Goal: Information Seeking & Learning: Learn about a topic

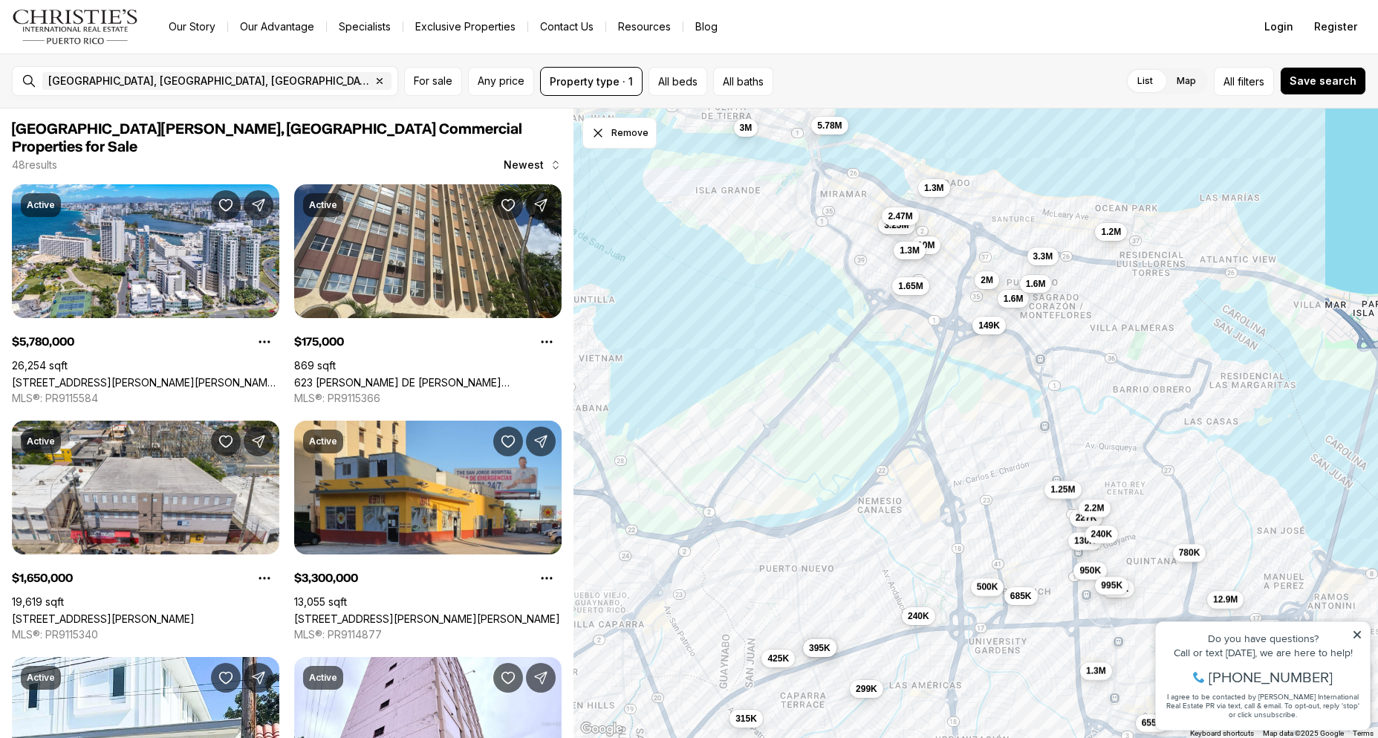
click at [910, 250] on span "1.3M" at bounding box center [910, 250] width 20 height 12
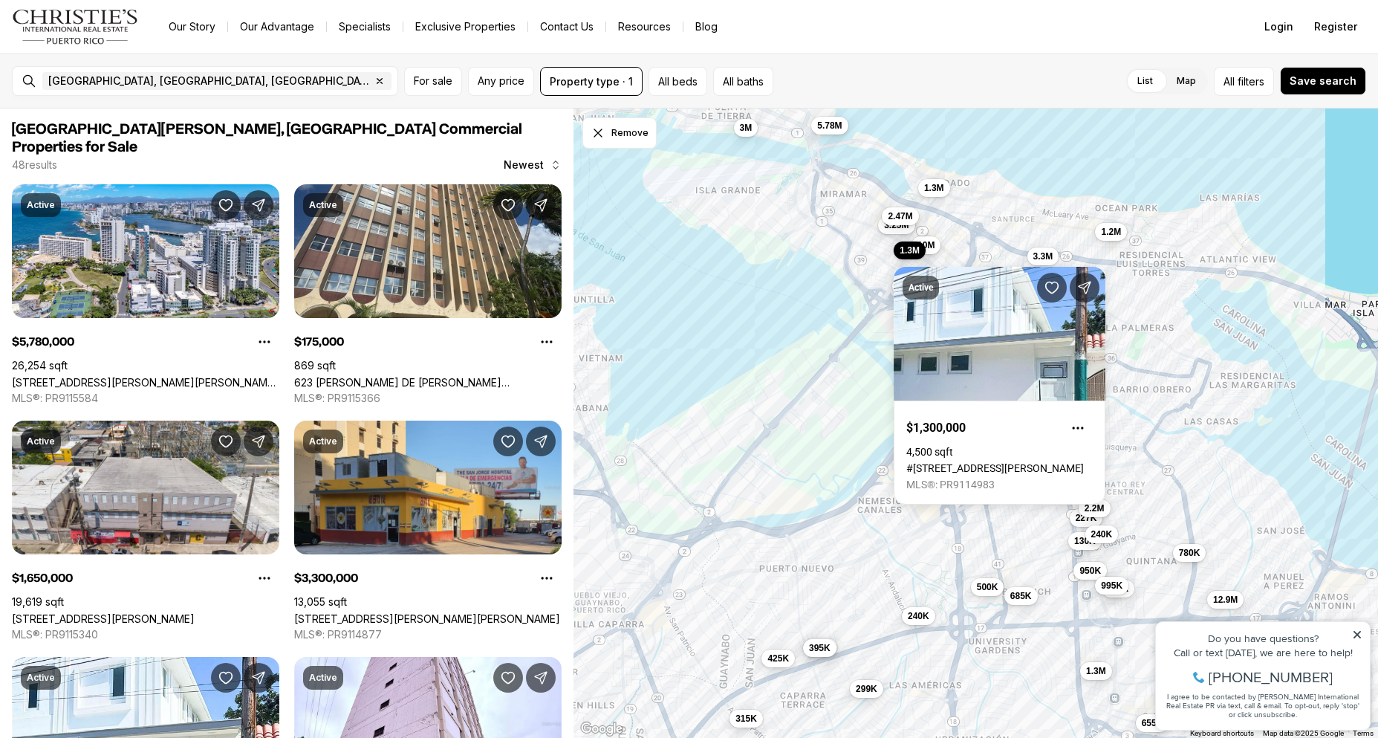
click at [816, 247] on div "5.78M 175K 1.65M 3.3M 1.3M 227K 685K 1.6M 375K 395K 315K 950K 240K 425K 3.25M 4…" at bounding box center [976, 423] width 805 height 630
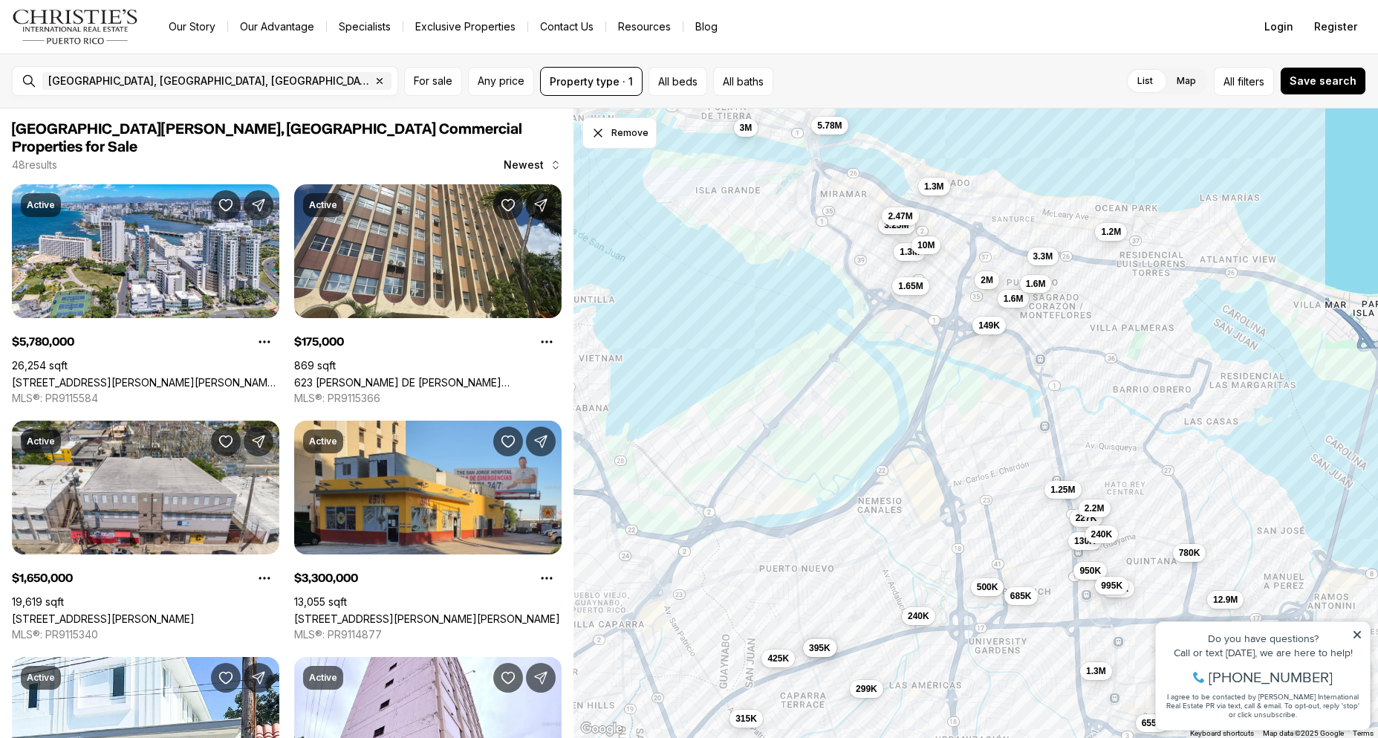
click at [930, 184] on span "1.3M" at bounding box center [934, 187] width 20 height 12
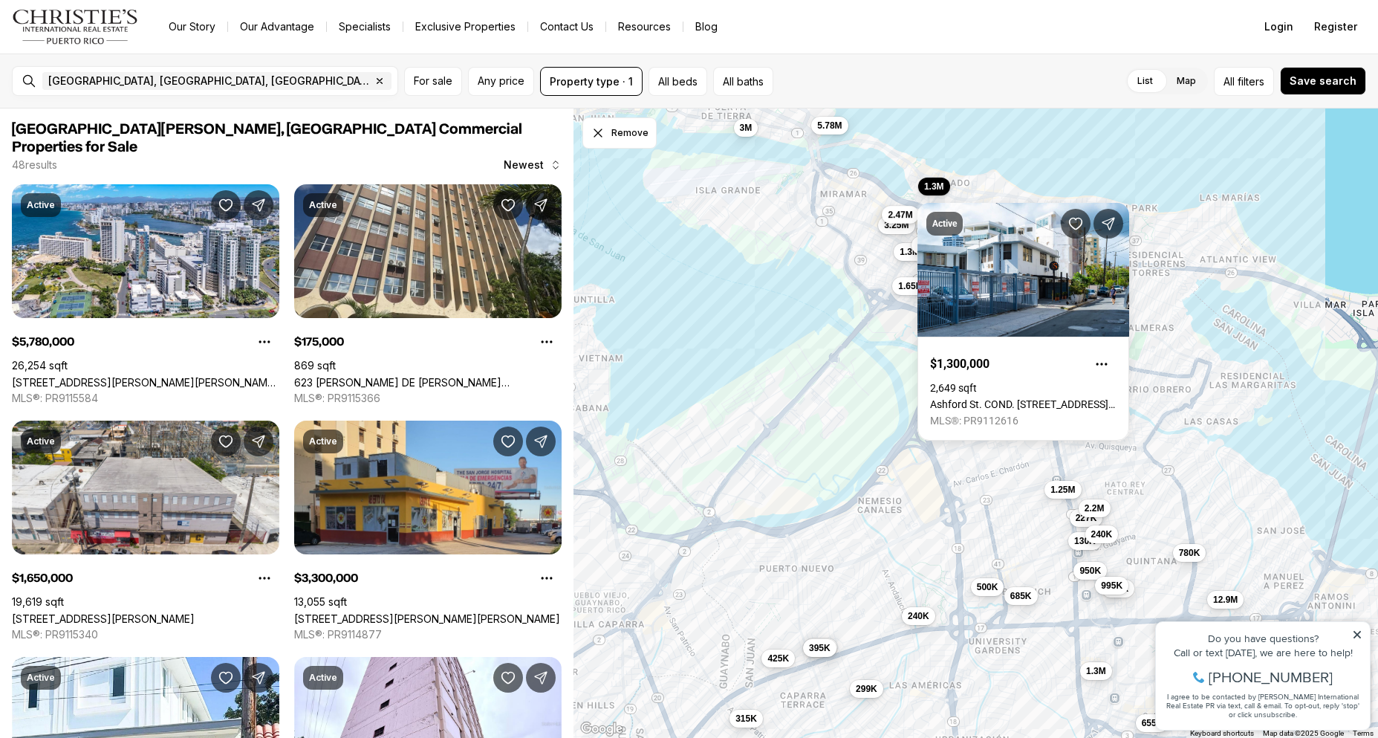
click at [898, 215] on span "2.47M" at bounding box center [900, 215] width 25 height 12
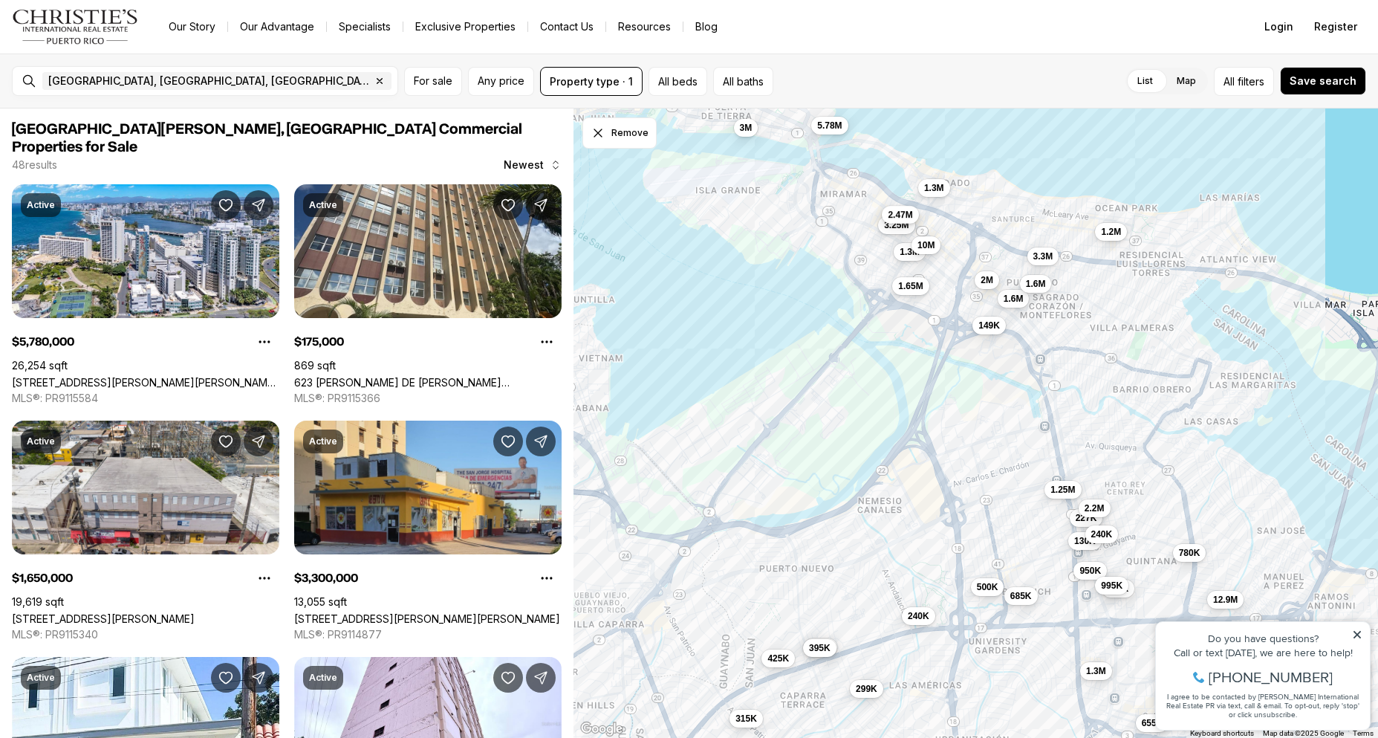
click at [898, 213] on span "2.47M" at bounding box center [900, 215] width 25 height 12
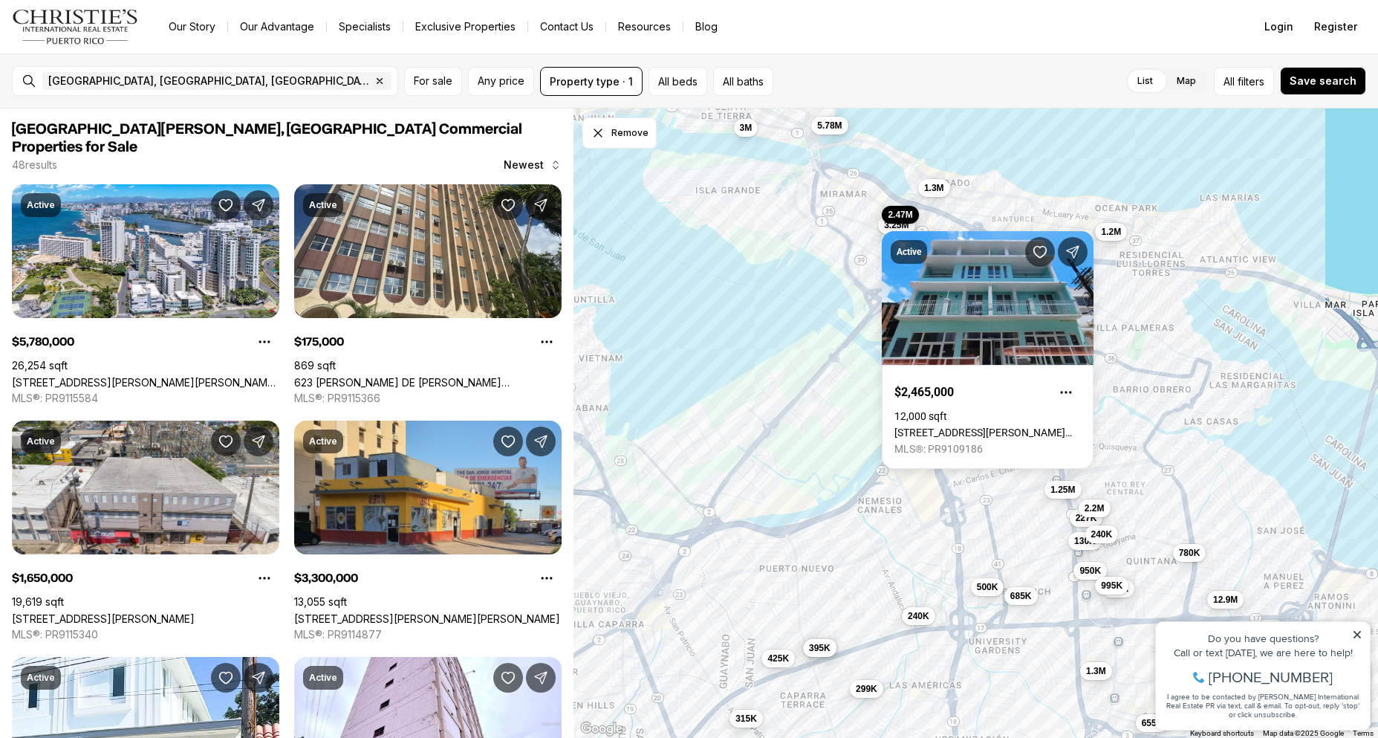
click at [761, 276] on div "5.78M 175K 1.65M 3.3M 1.3M 227K 685K 1.6M 375K 395K 315K 950K 240K 425K 3.25M 4…" at bounding box center [976, 423] width 805 height 630
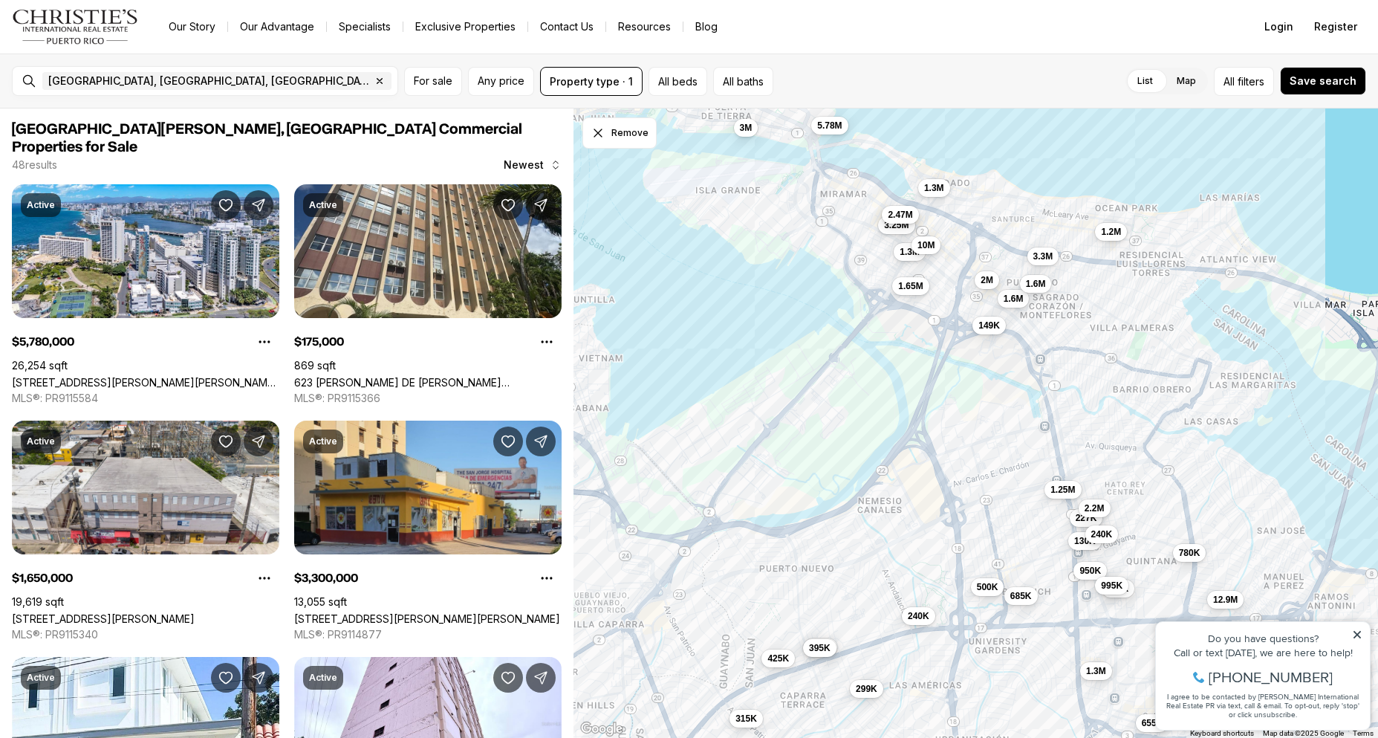
click at [901, 213] on span "2.47M" at bounding box center [900, 215] width 25 height 12
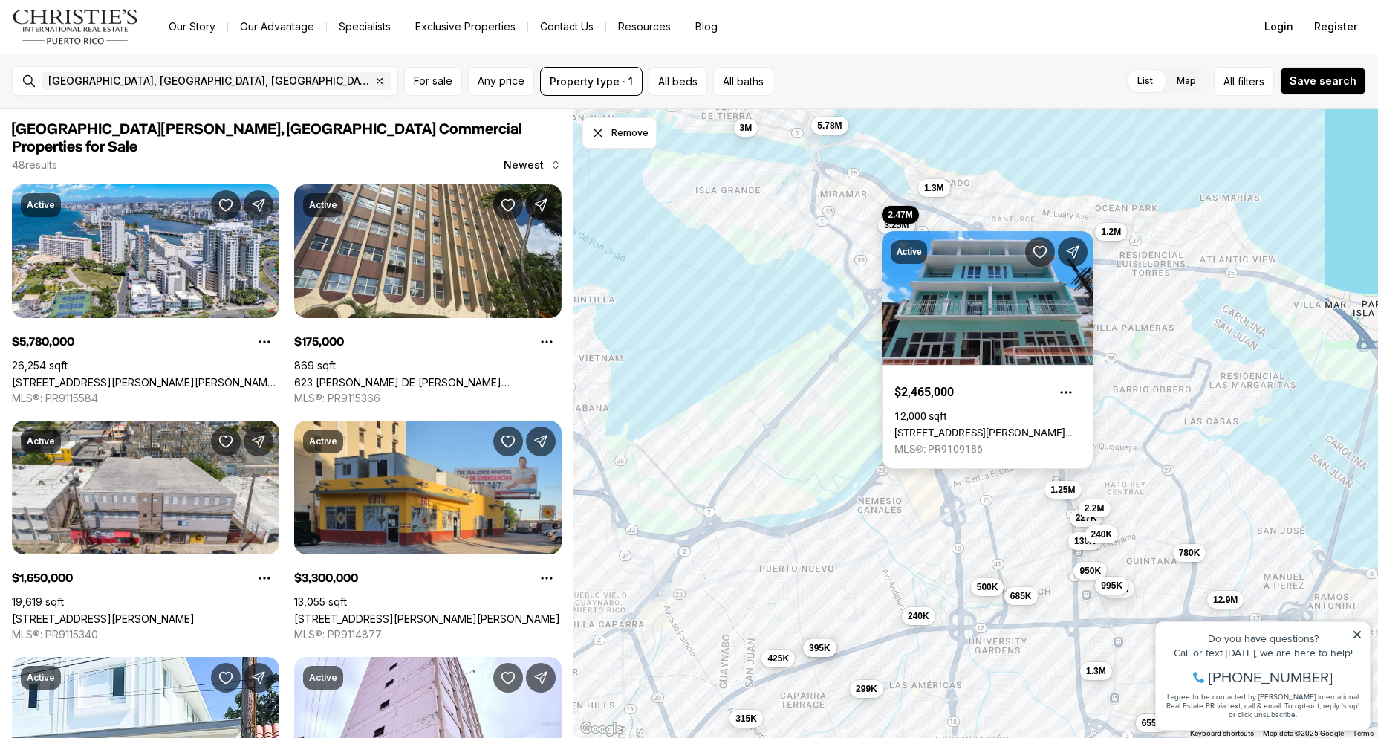
click at [1019, 427] on link "[STREET_ADDRESS][PERSON_NAME][PERSON_NAME]" at bounding box center [988, 433] width 187 height 12
